Goal: Find specific page/section: Find specific page/section

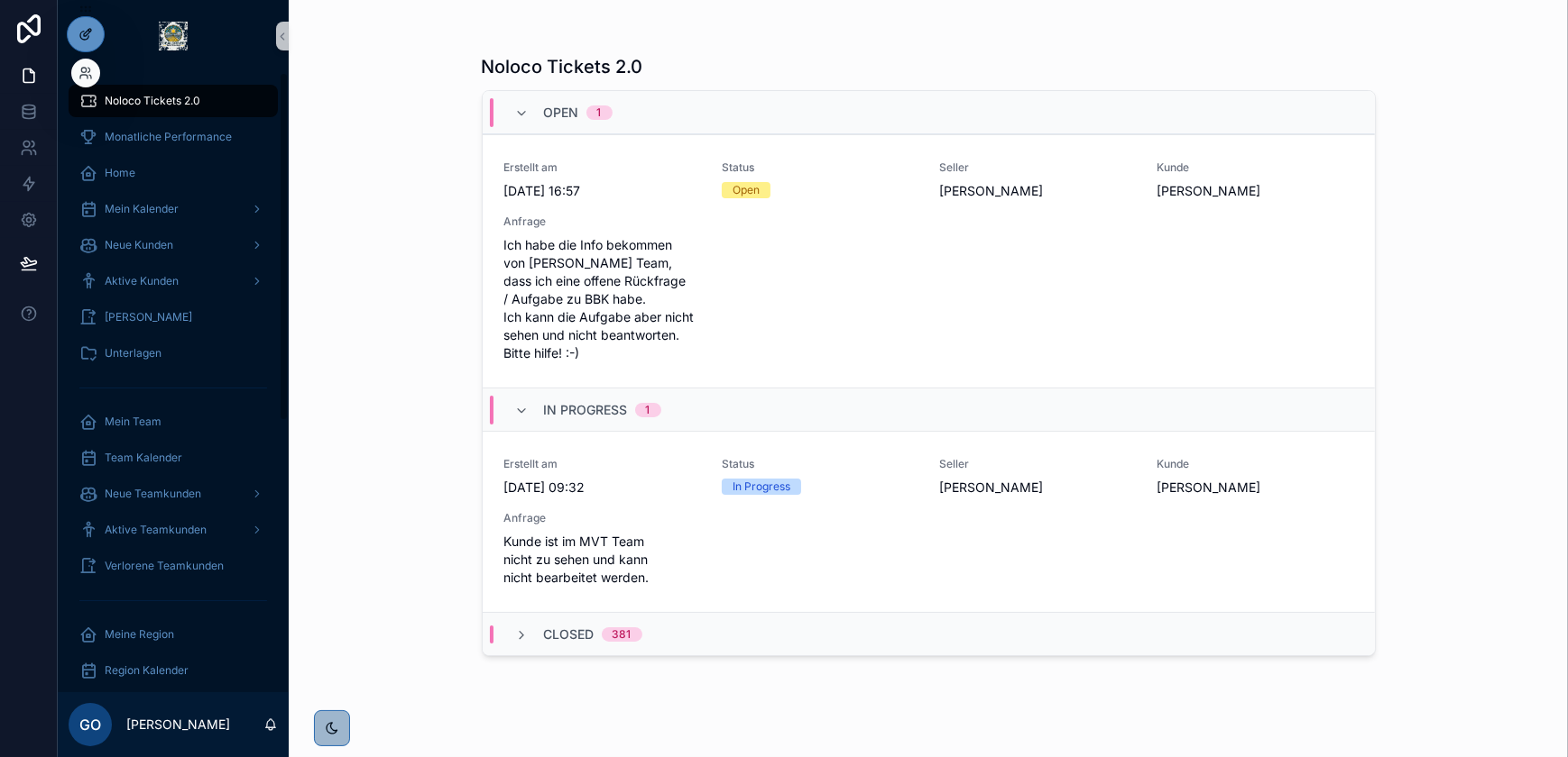
click at [71, 25] on div at bounding box center [85, 34] width 36 height 35
click at [94, 75] on div at bounding box center [85, 72] width 29 height 29
click at [89, 75] on icon at bounding box center [90, 77] width 2 height 4
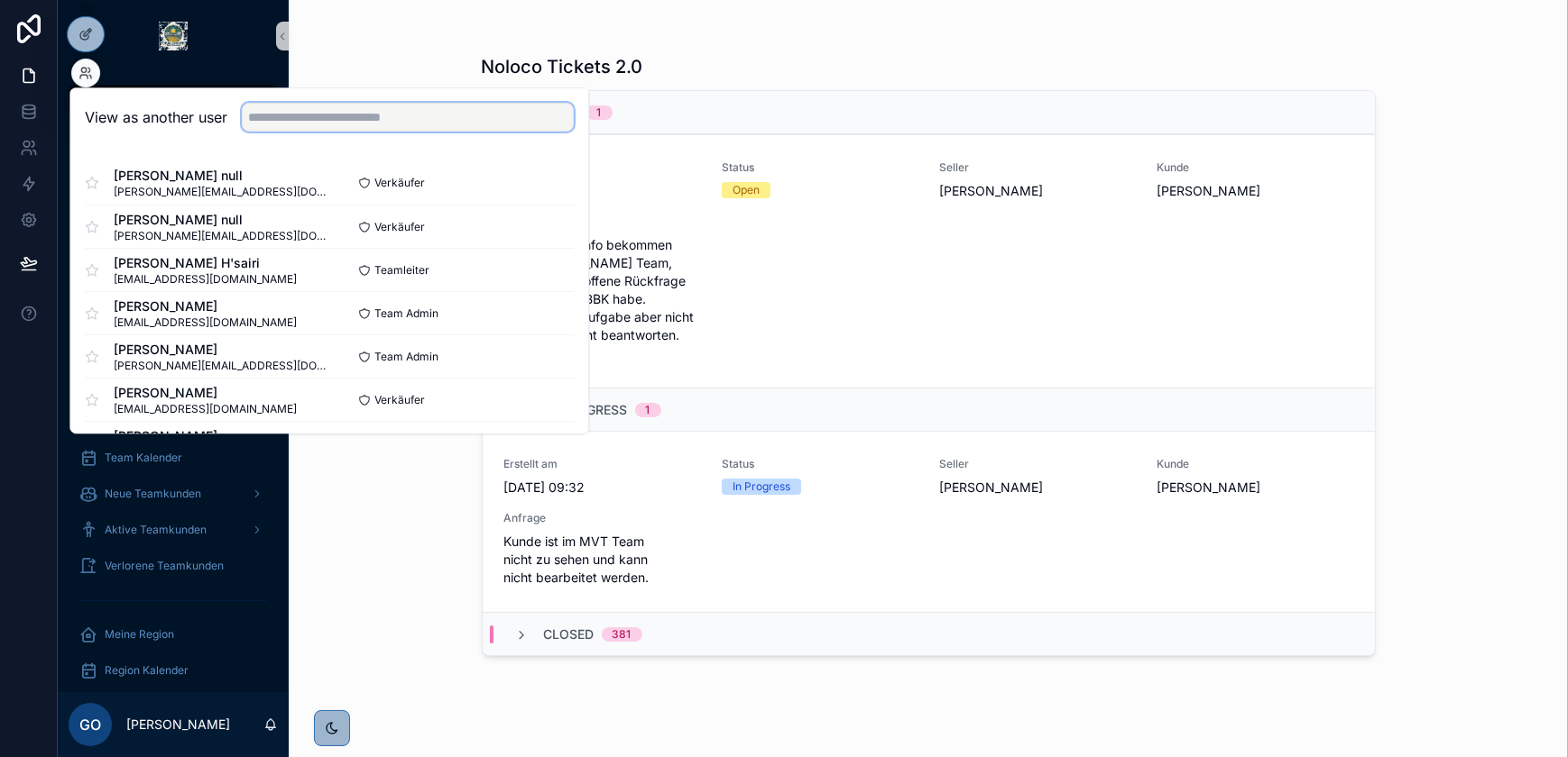
click at [338, 107] on input "text" at bounding box center [407, 117] width 332 height 29
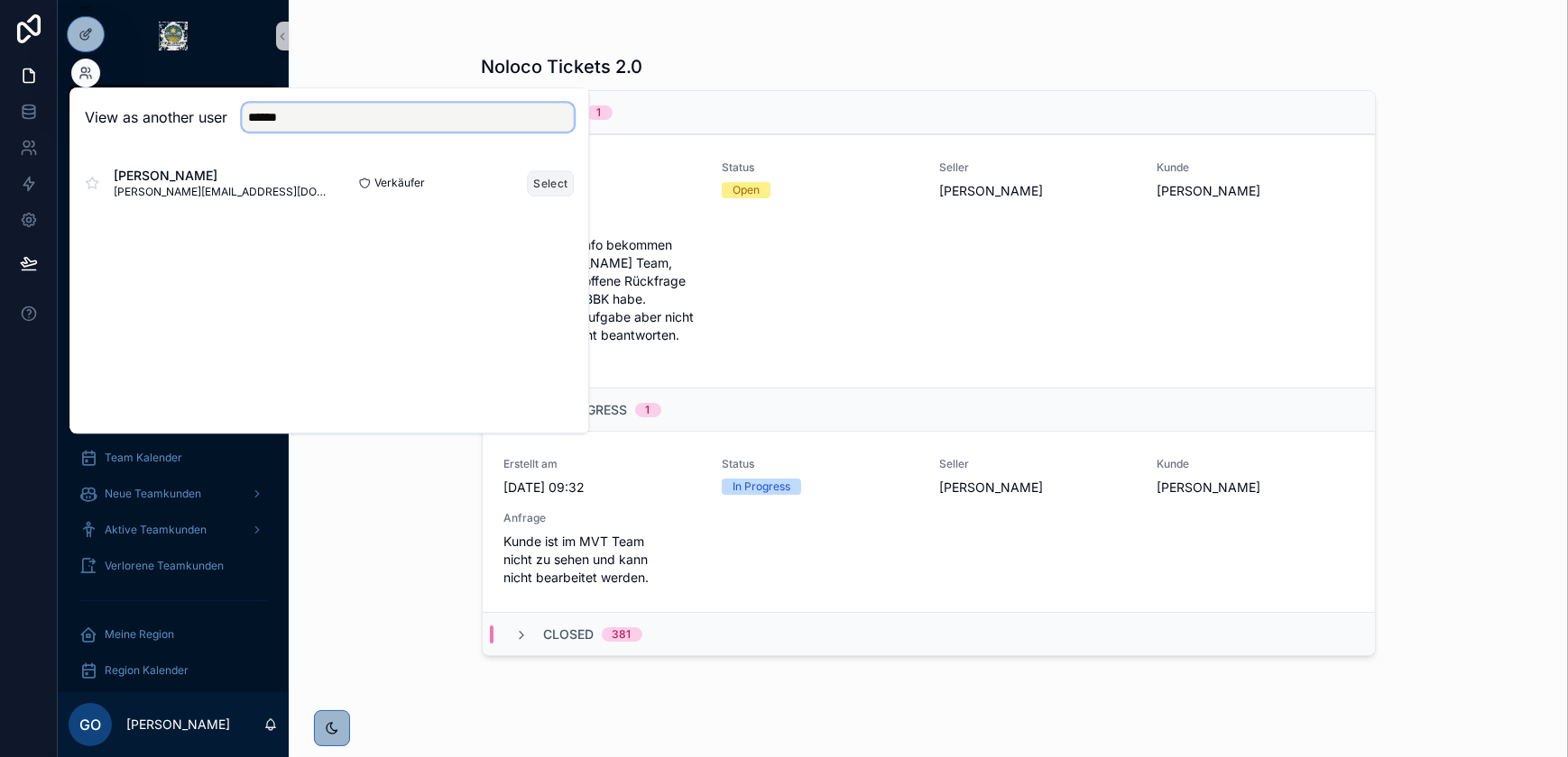
type input "******"
click at [548, 178] on button "Select" at bounding box center [549, 183] width 47 height 26
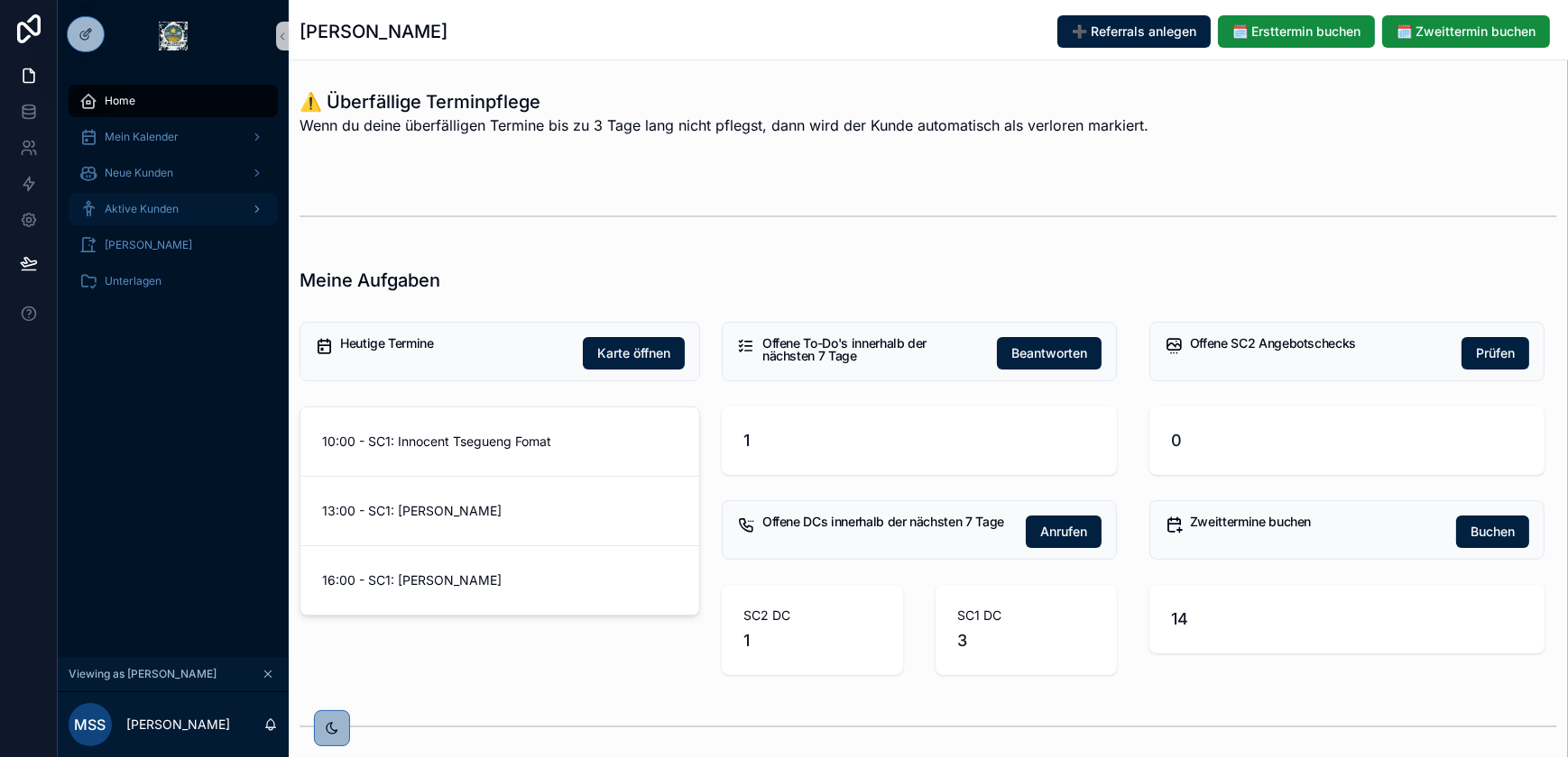
click at [183, 207] on div "Aktive Kunden" at bounding box center [173, 209] width 188 height 29
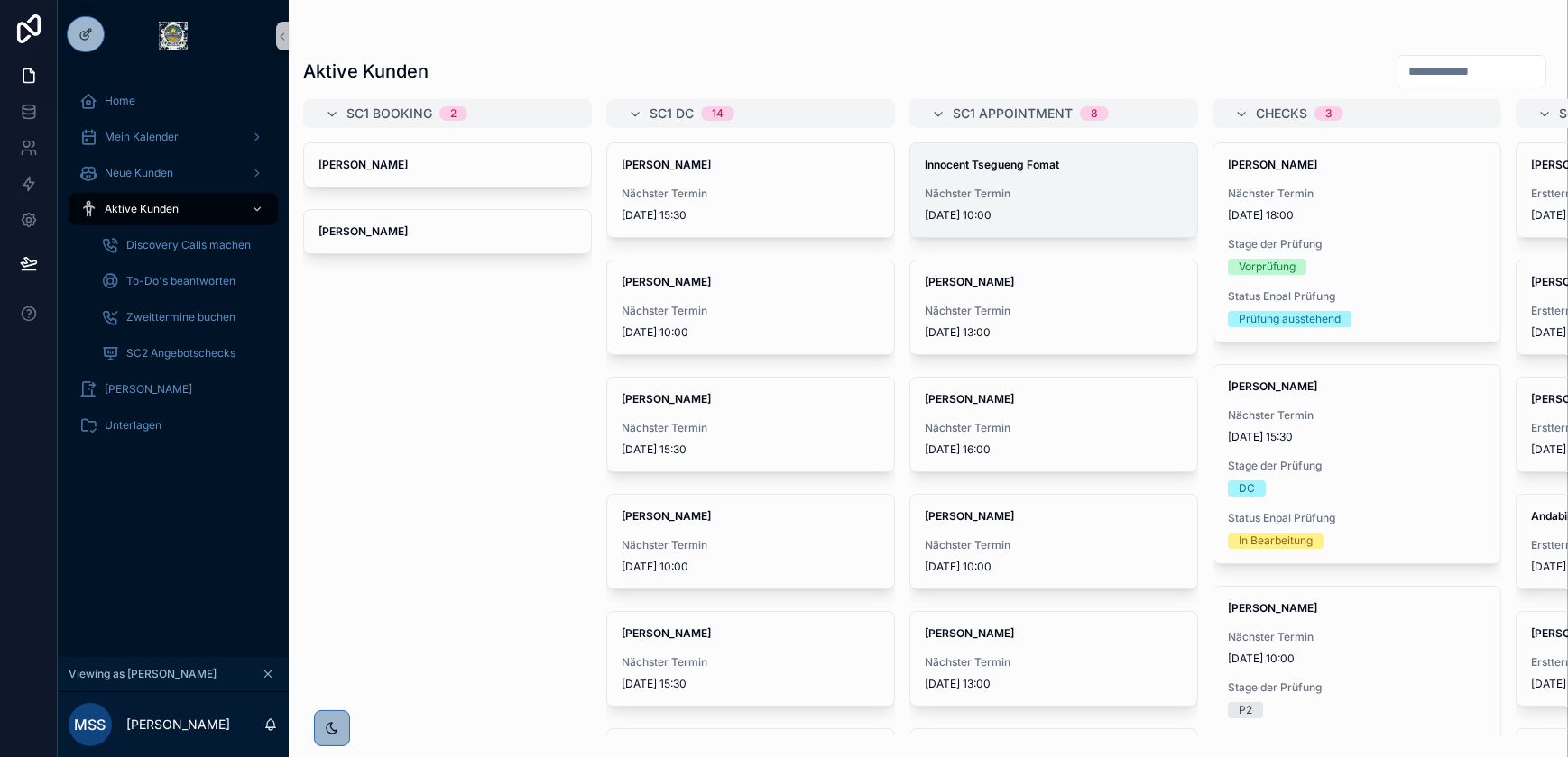
click at [1048, 160] on strong "Innocent Tsegueng Fomat" at bounding box center [992, 164] width 135 height 14
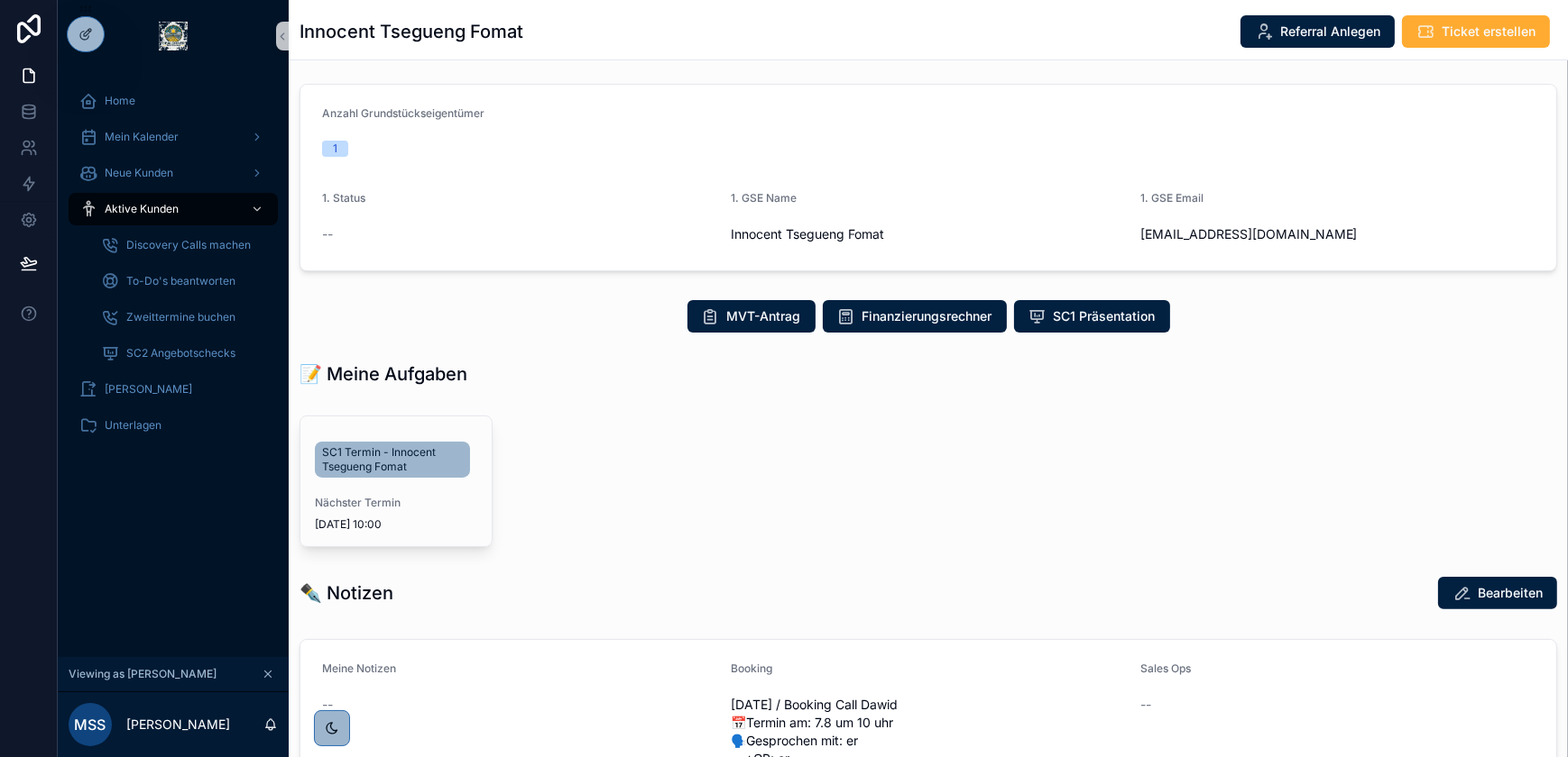
scroll to position [492, 0]
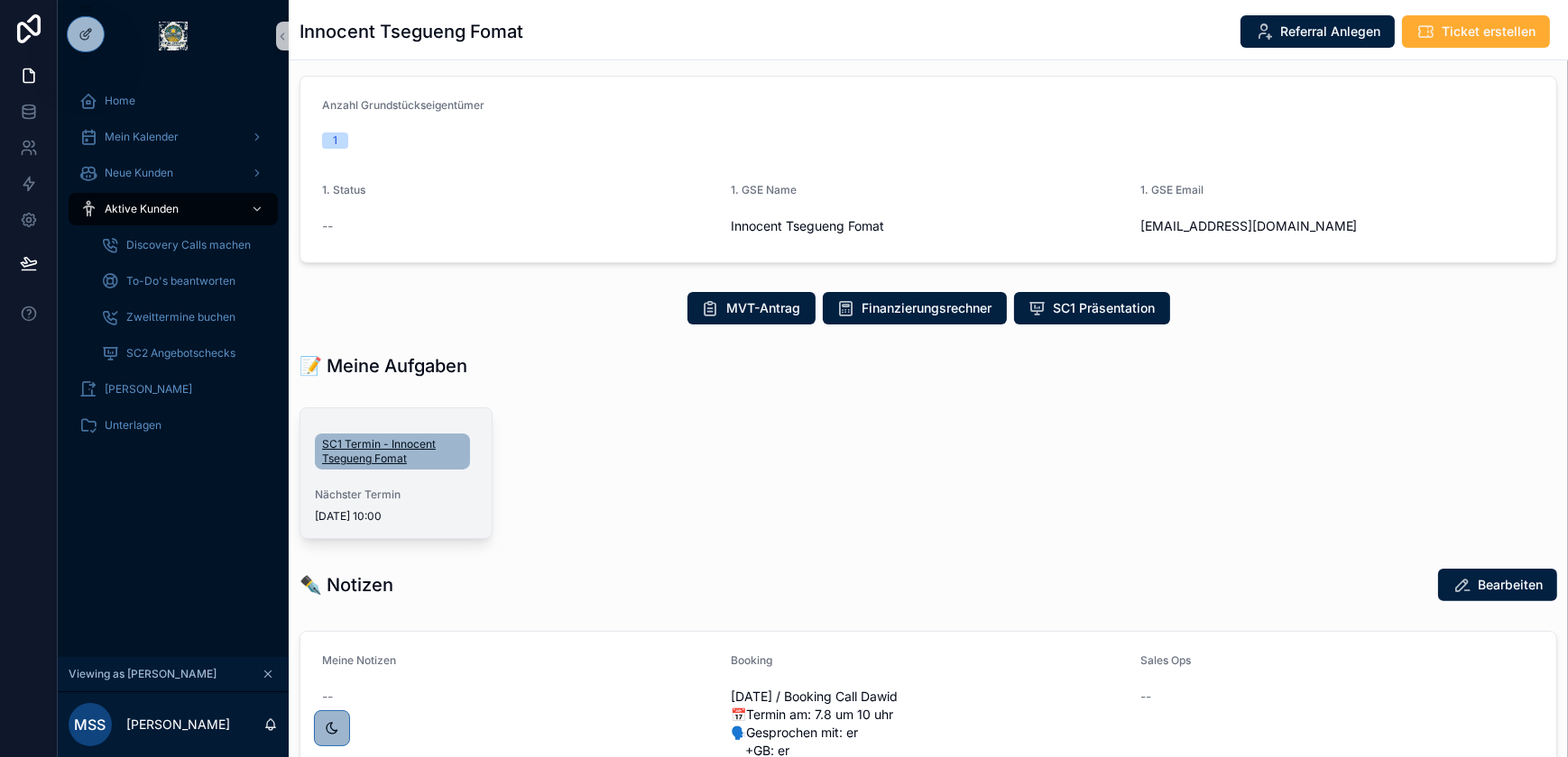
click at [376, 463] on span "SC1 Termin - Innocent Tsegueng Fomat" at bounding box center [392, 451] width 141 height 29
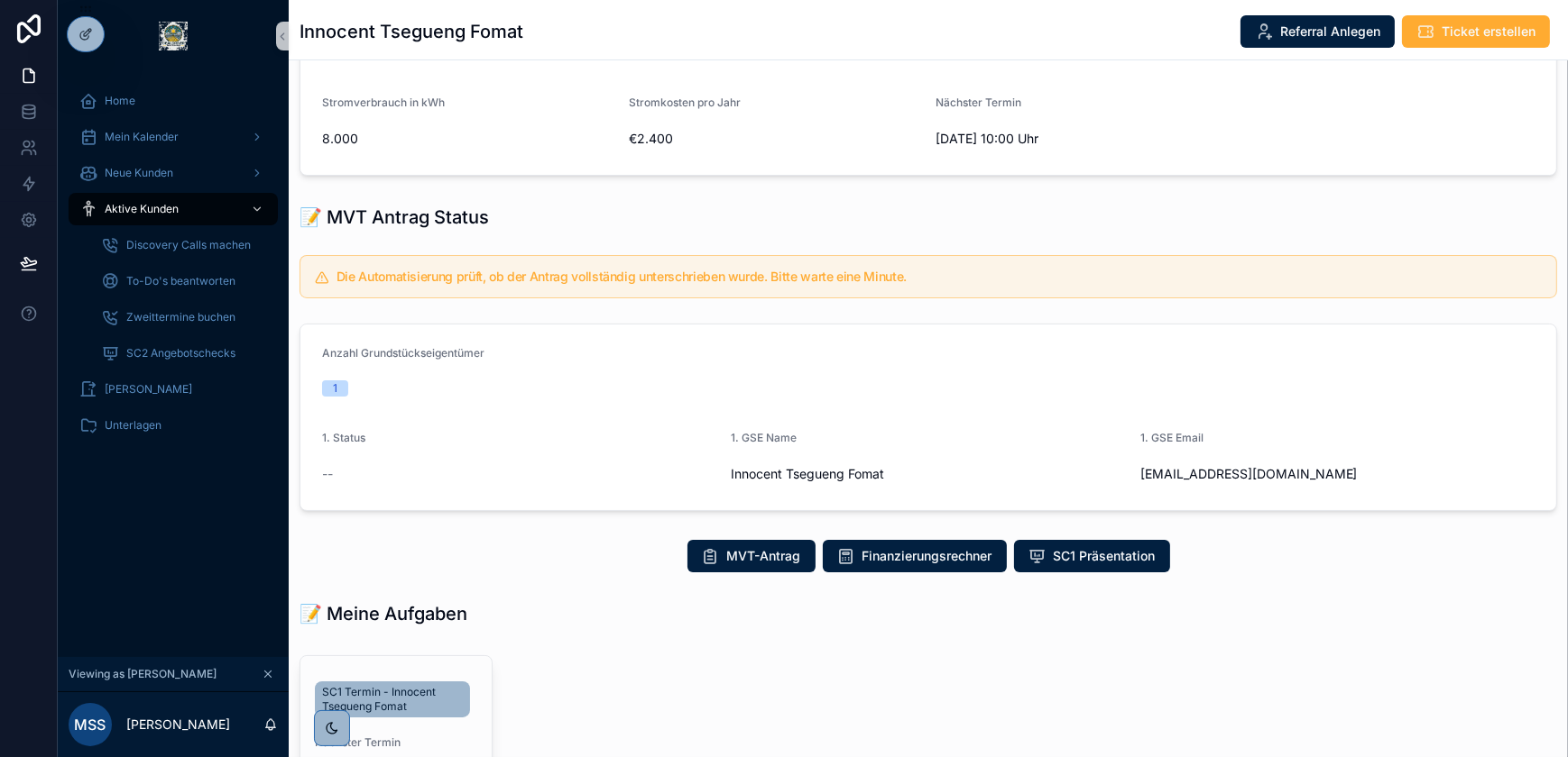
scroll to position [461, 0]
